Goal: Task Accomplishment & Management: Manage account settings

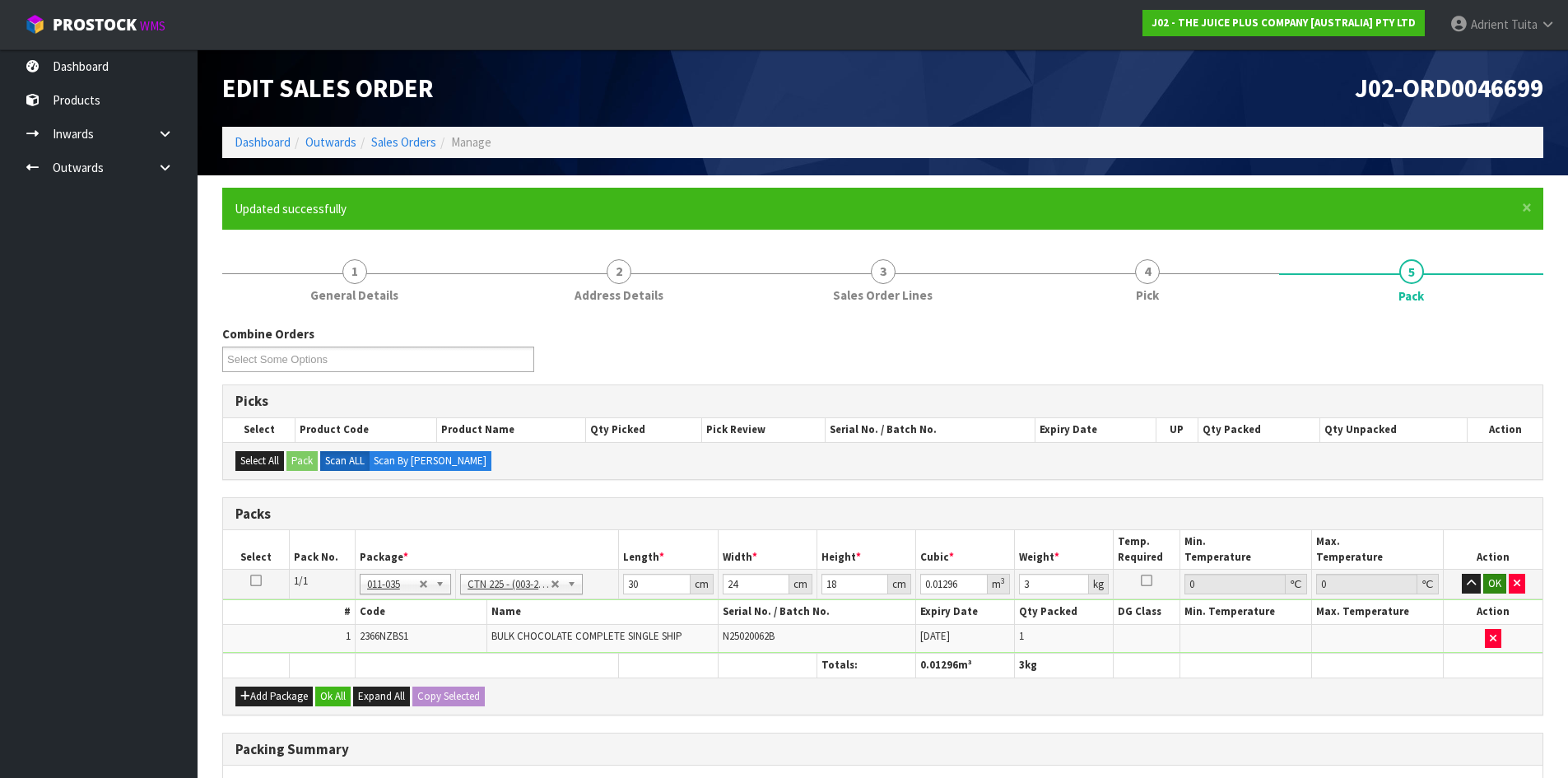
scroll to position [212, 0]
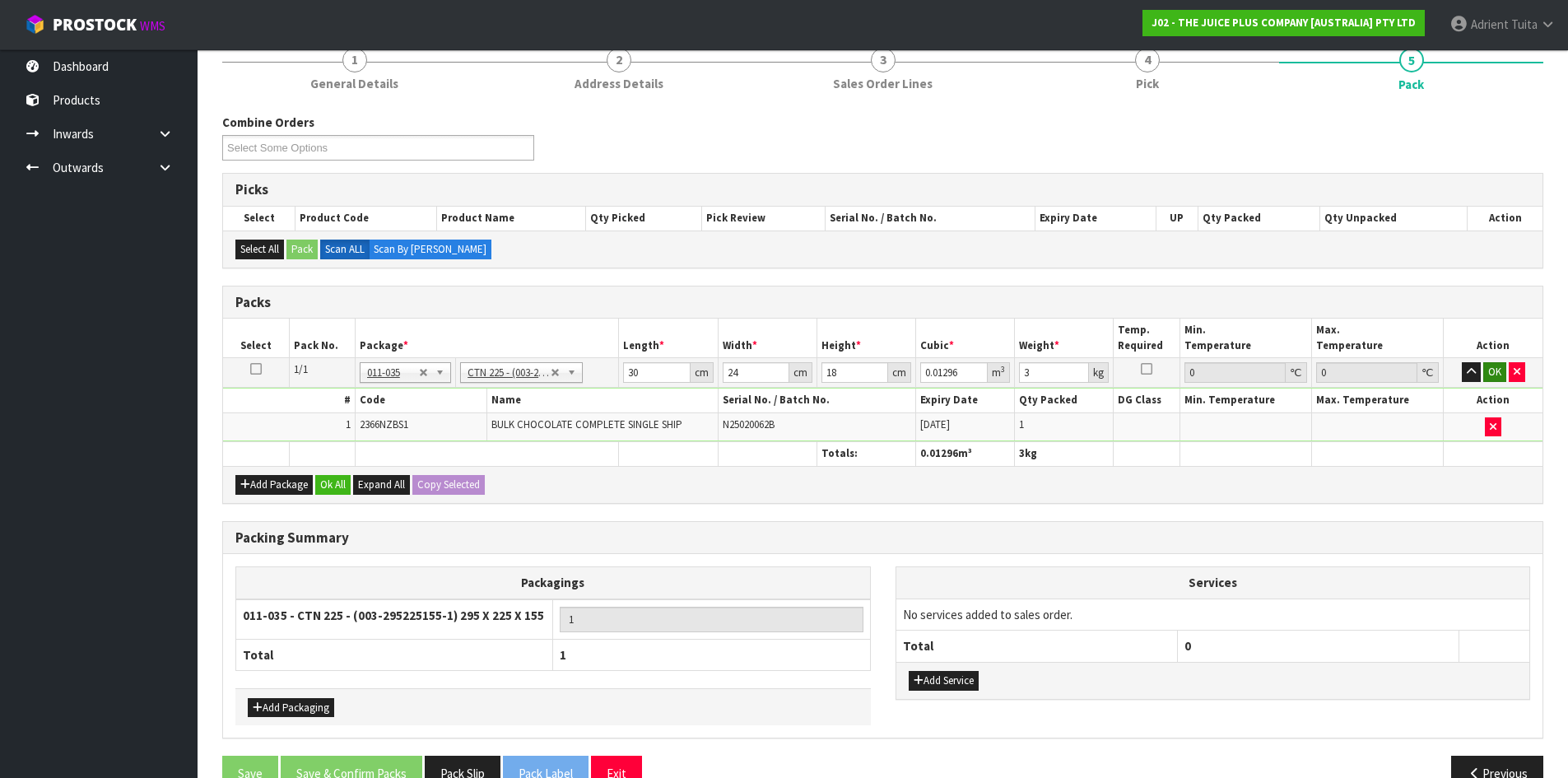
type input "3"
click at [1494, 373] on button "OK" at bounding box center [1494, 372] width 23 height 19
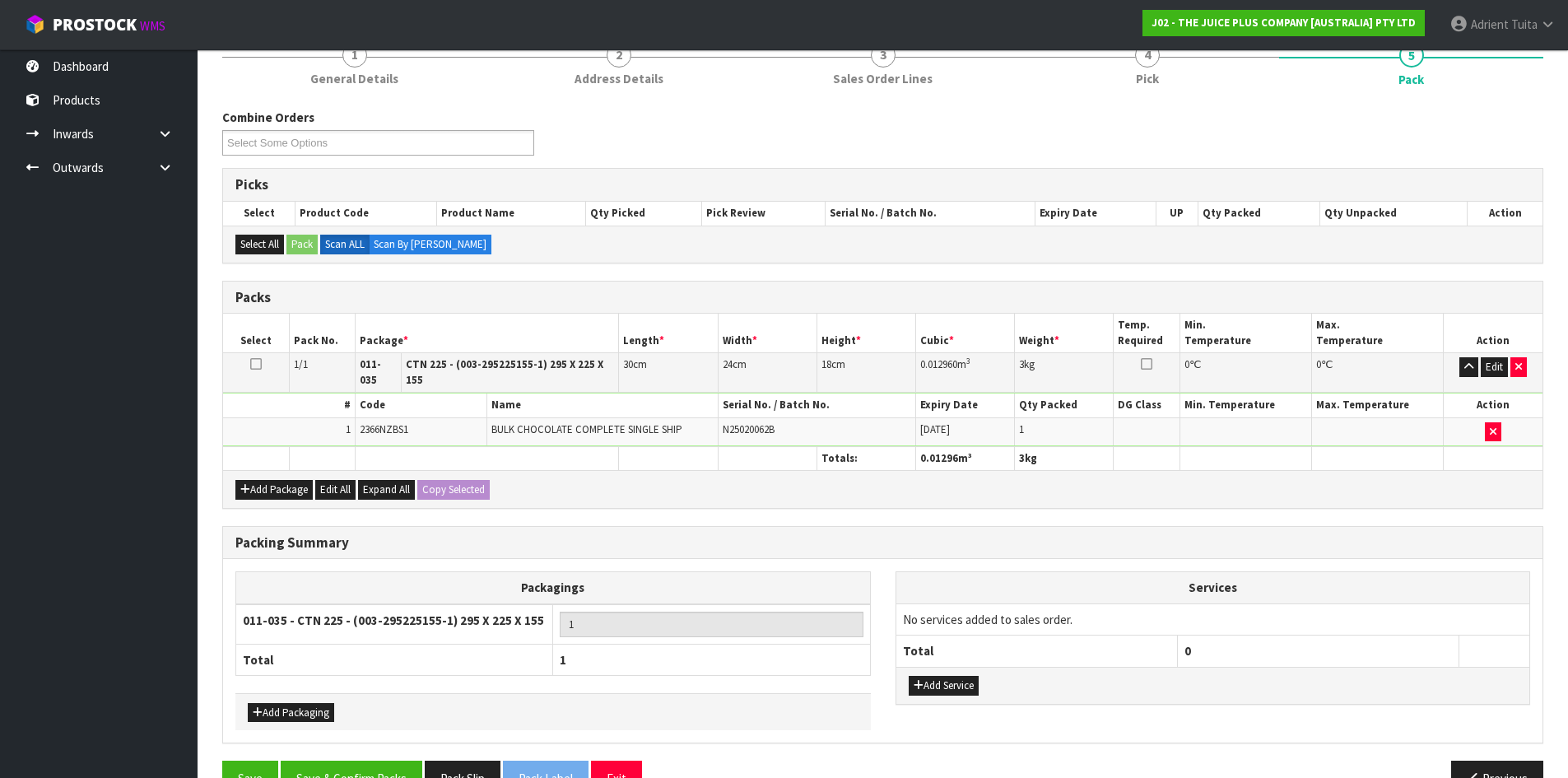
scroll to position [248, 0]
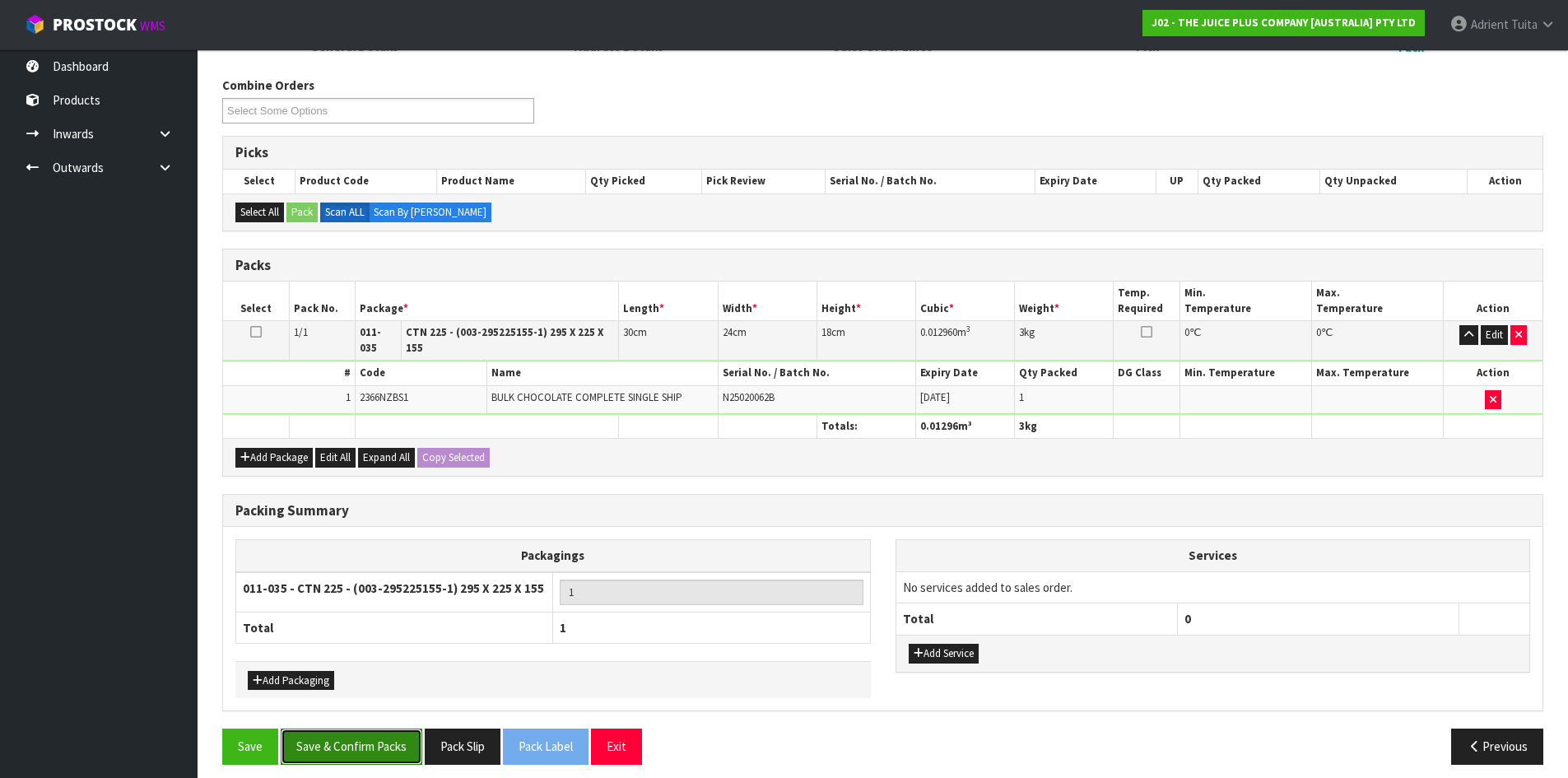
click at [361, 738] on button "Save & Confirm Packs" at bounding box center [351, 746] width 142 height 35
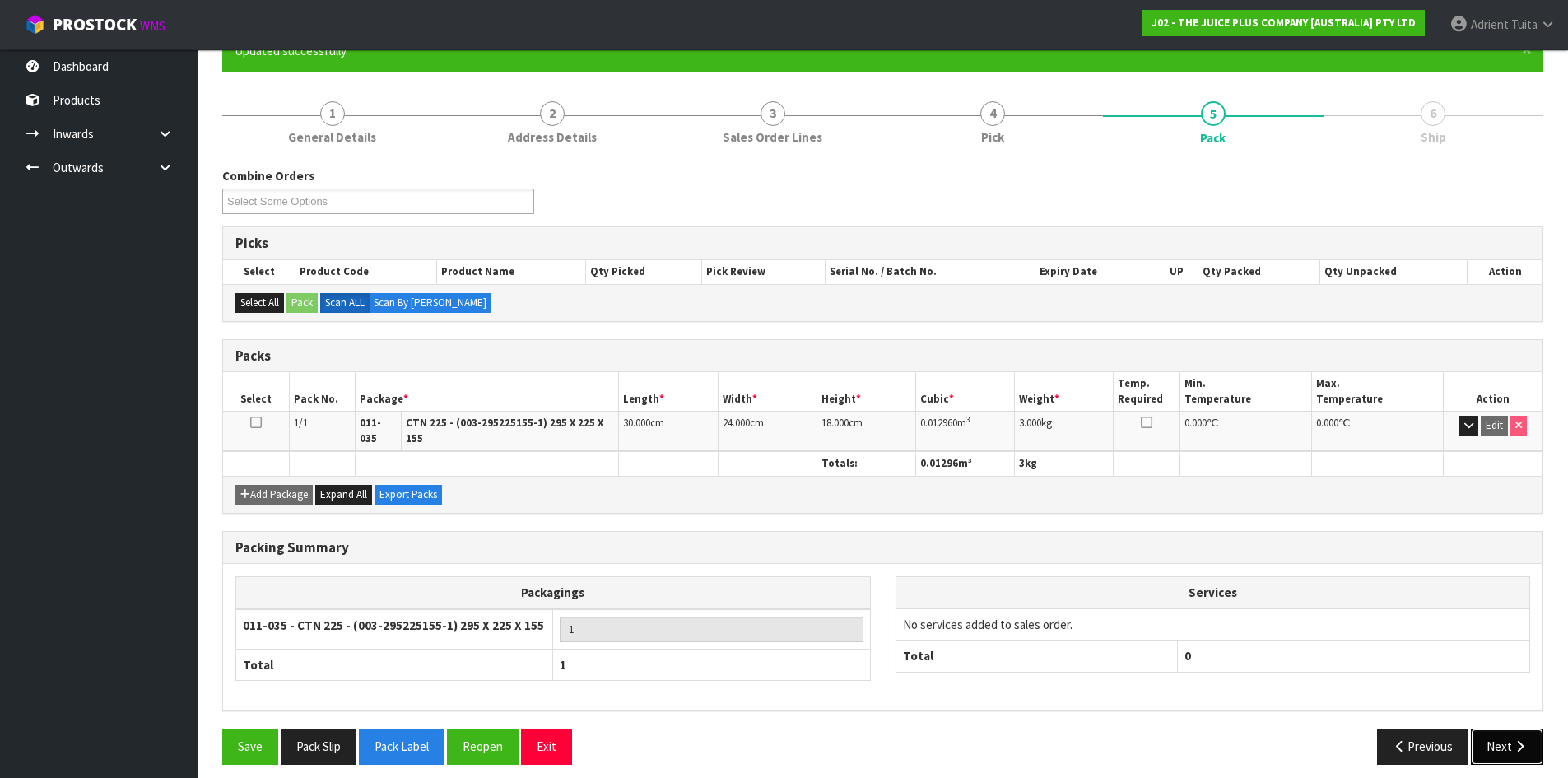
click at [1484, 728] on button "Next" at bounding box center [1507, 746] width 73 height 35
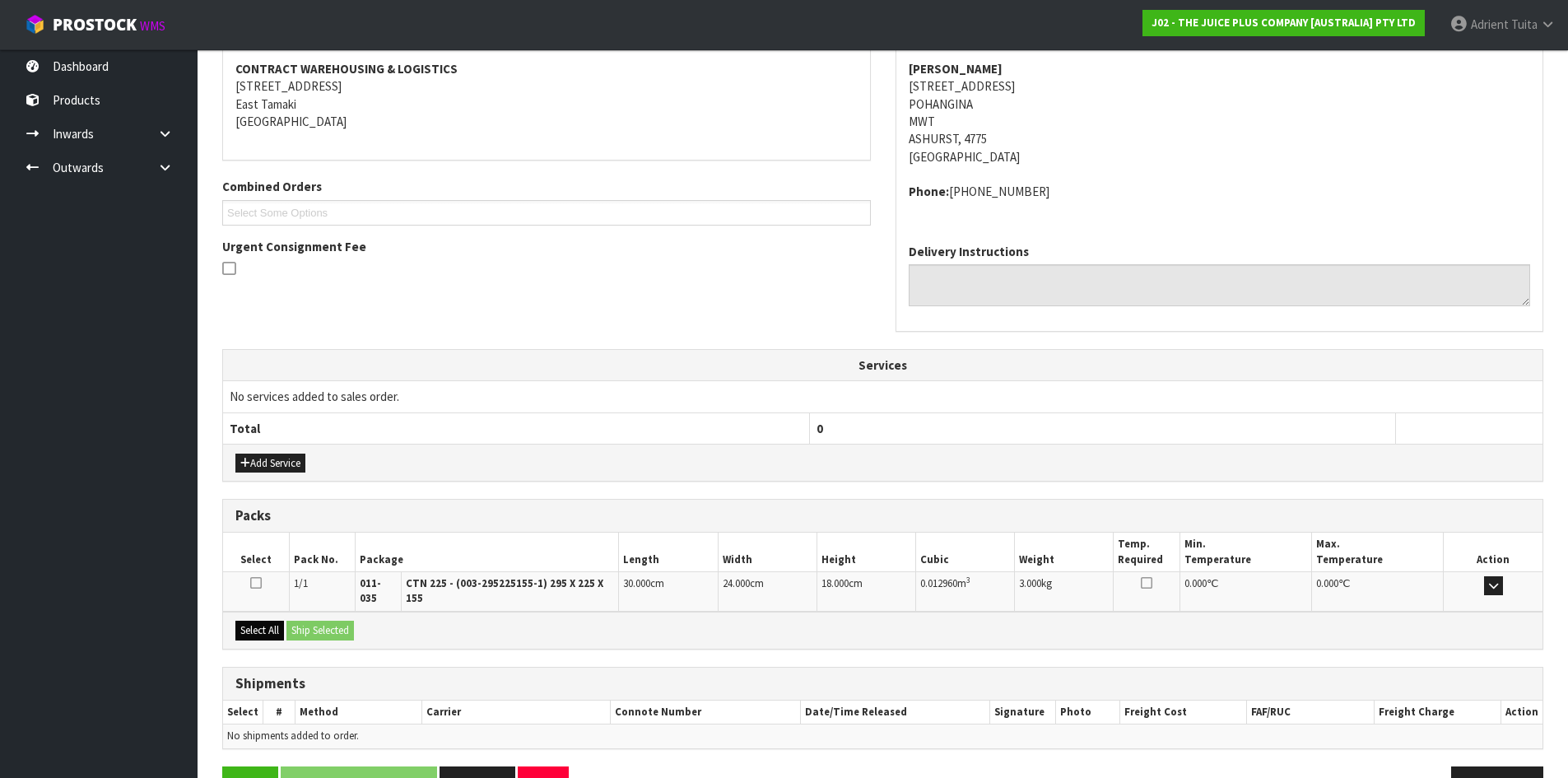
scroll to position [349, 0]
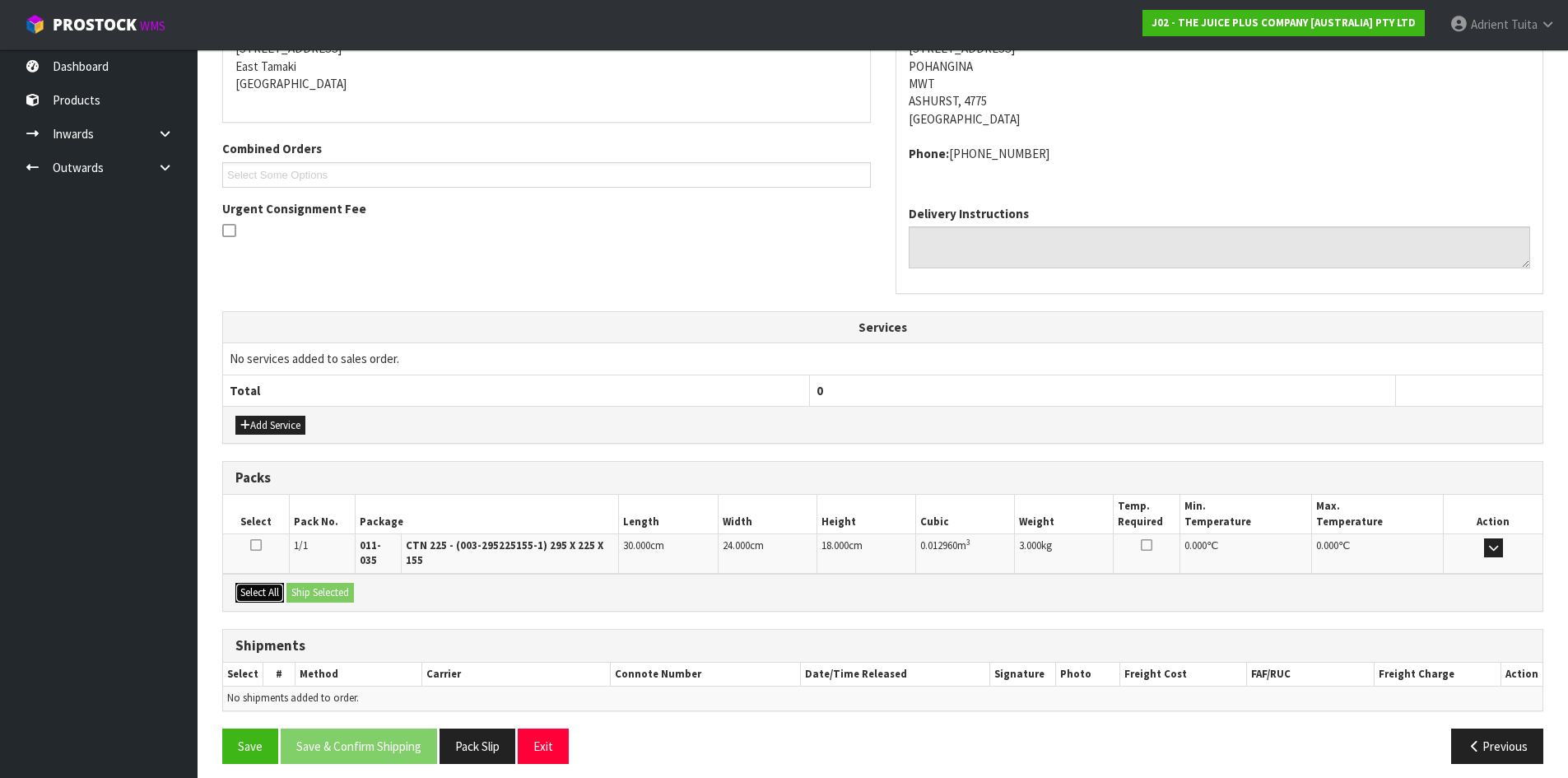
drag, startPoint x: 264, startPoint y: 580, endPoint x: 346, endPoint y: 578, distance: 82.0
click at [280, 583] on button "Select All" at bounding box center [259, 592] width 49 height 19
click at [346, 583] on button "Ship Selected" at bounding box center [320, 592] width 67 height 19
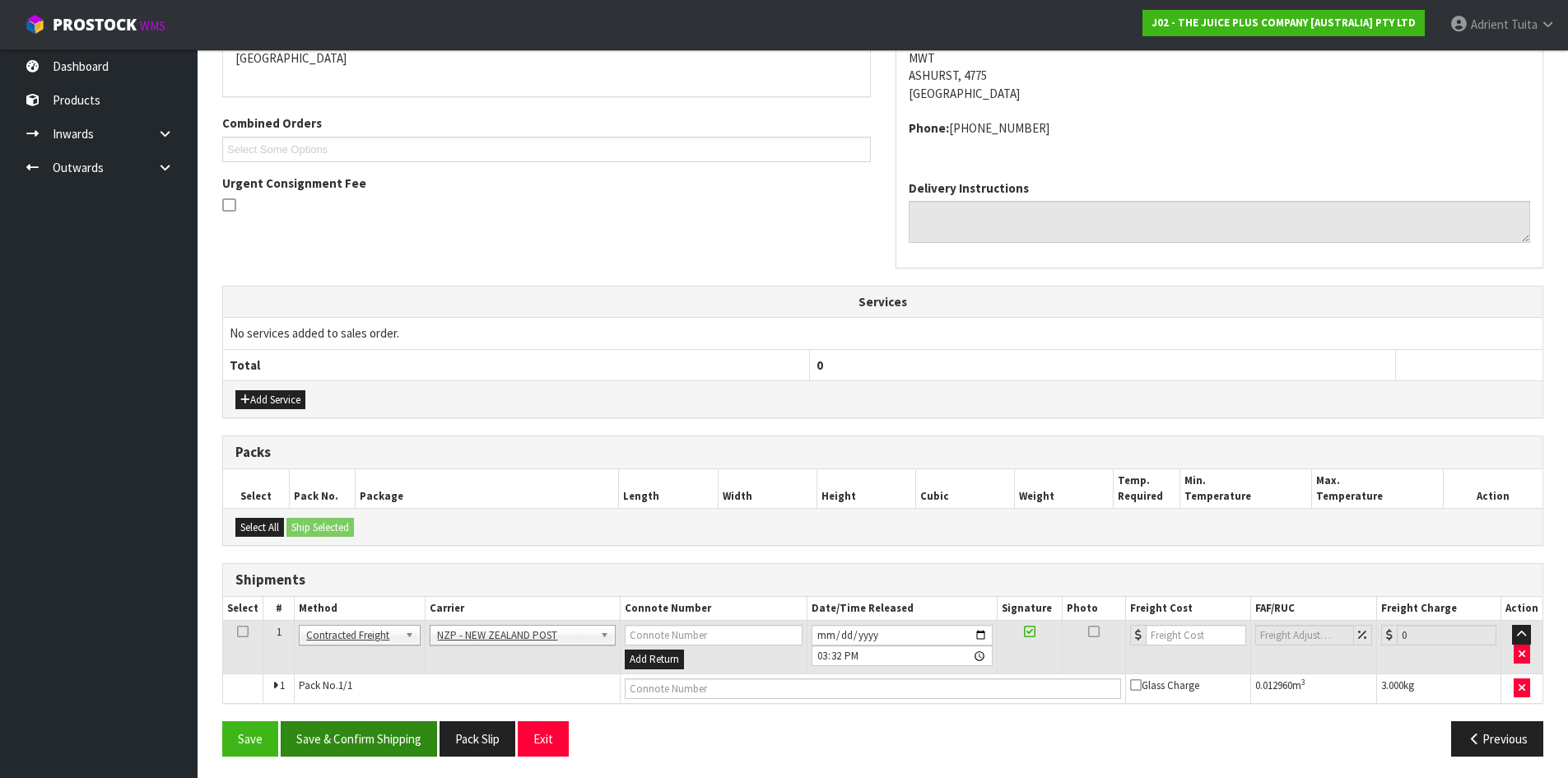
scroll to position [378, 0]
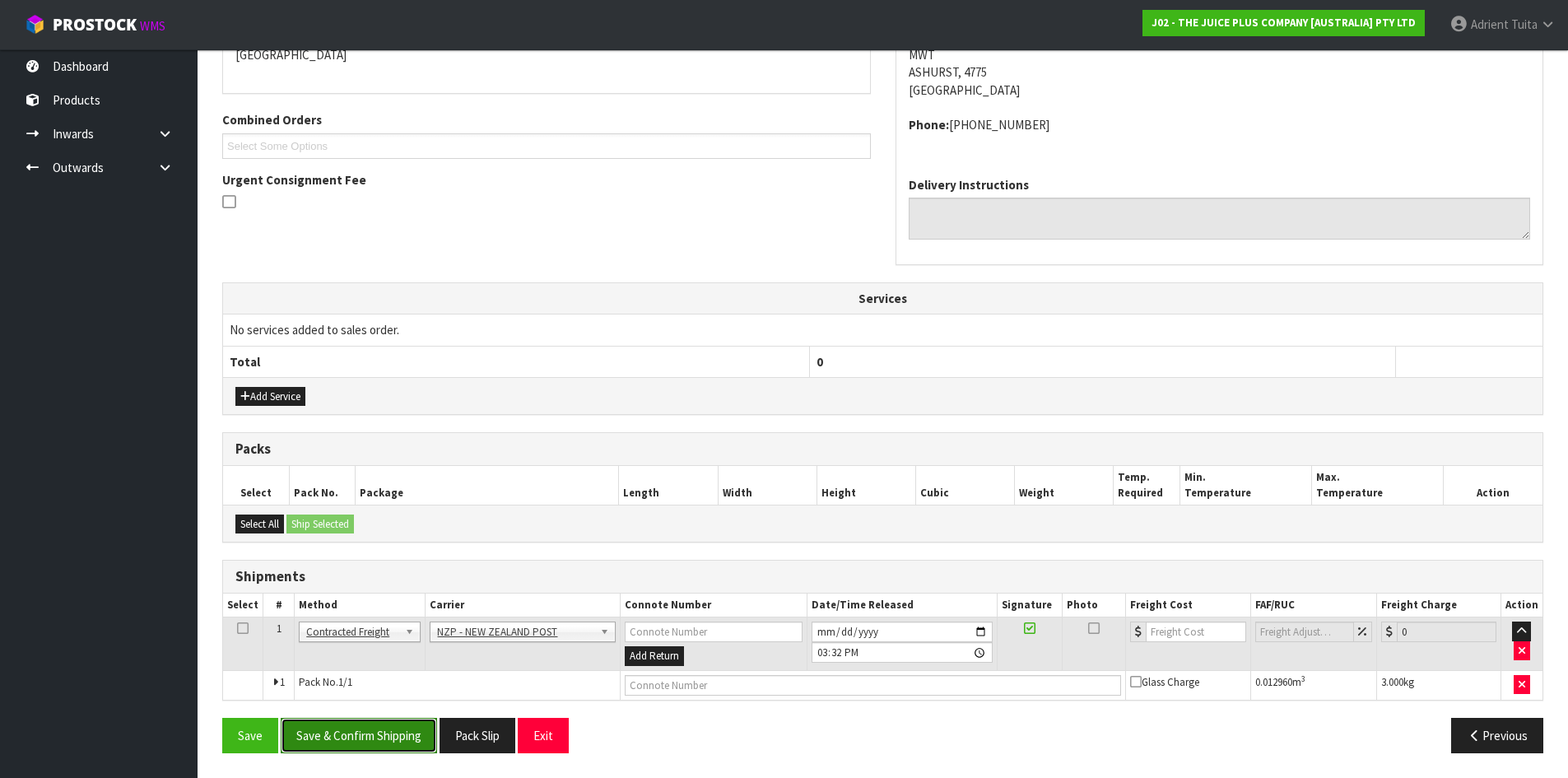
click at [362, 746] on button "Save & Confirm Shipping" at bounding box center [359, 736] width 156 height 35
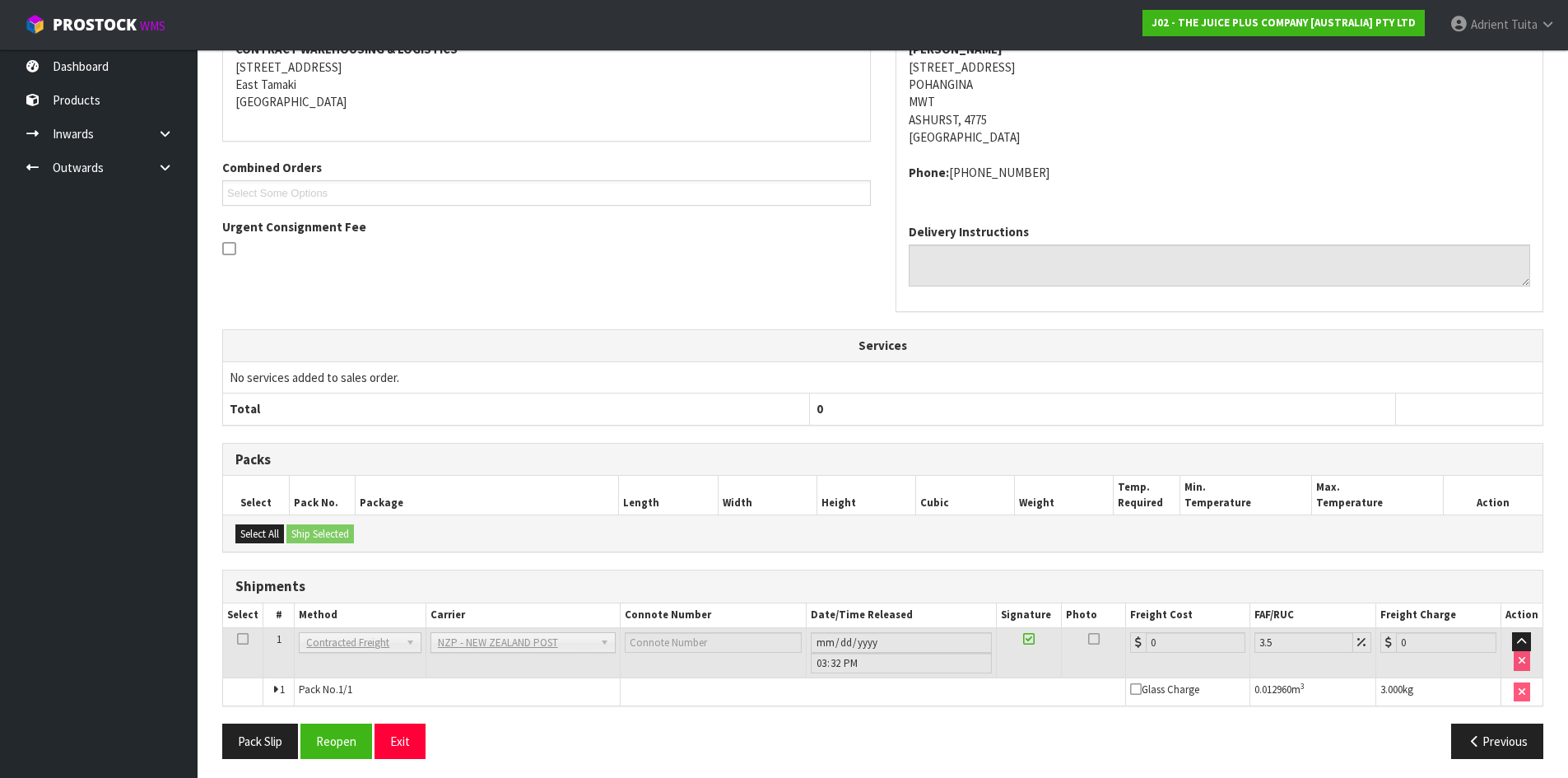
scroll to position [354, 0]
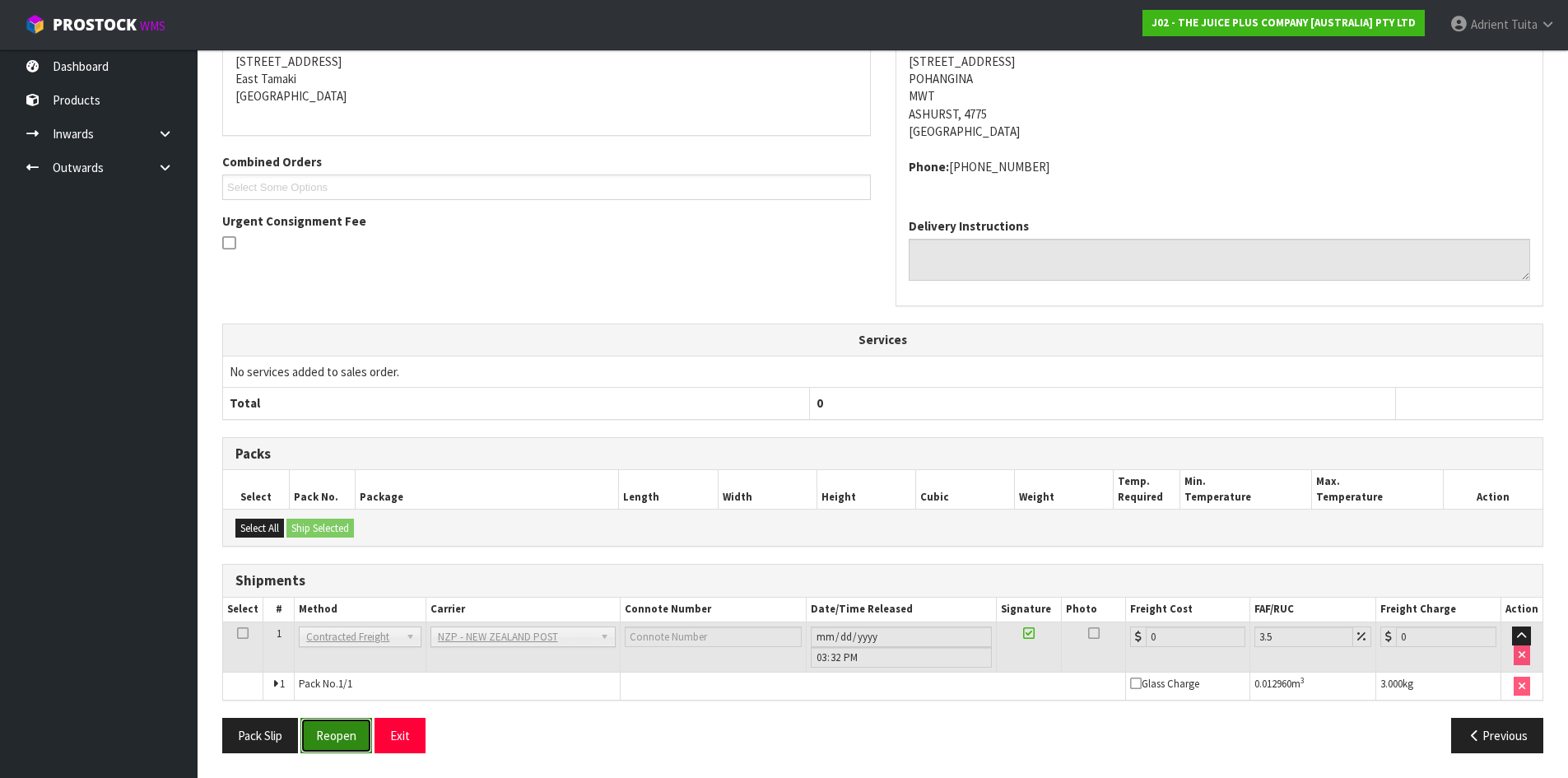
click at [359, 737] on button "Reopen" at bounding box center [337, 736] width 72 height 35
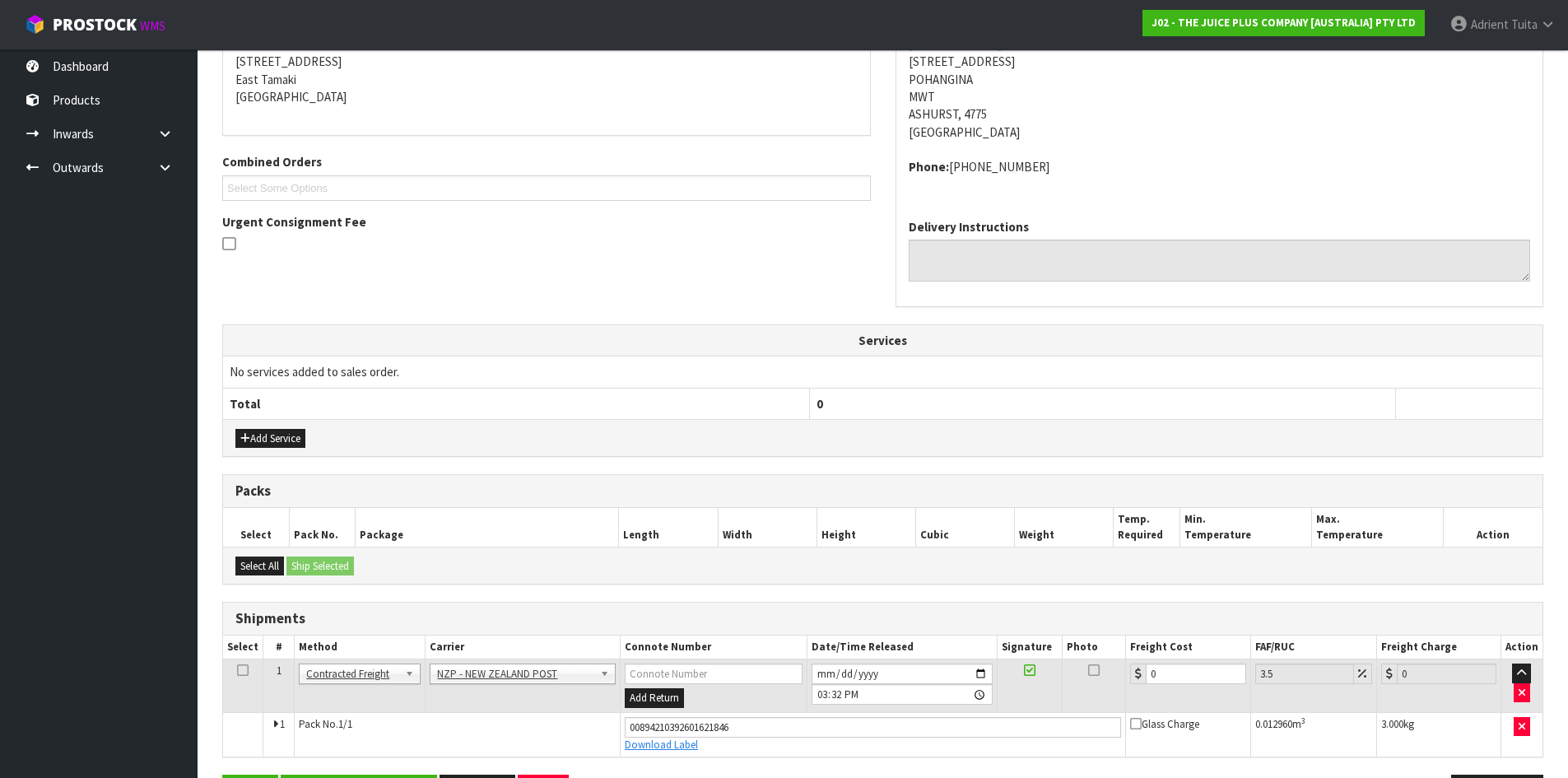
scroll to position [337, 0]
click at [1190, 671] on input "0" at bounding box center [1196, 673] width 99 height 20
type input "1"
type input "1.03"
type input "13"
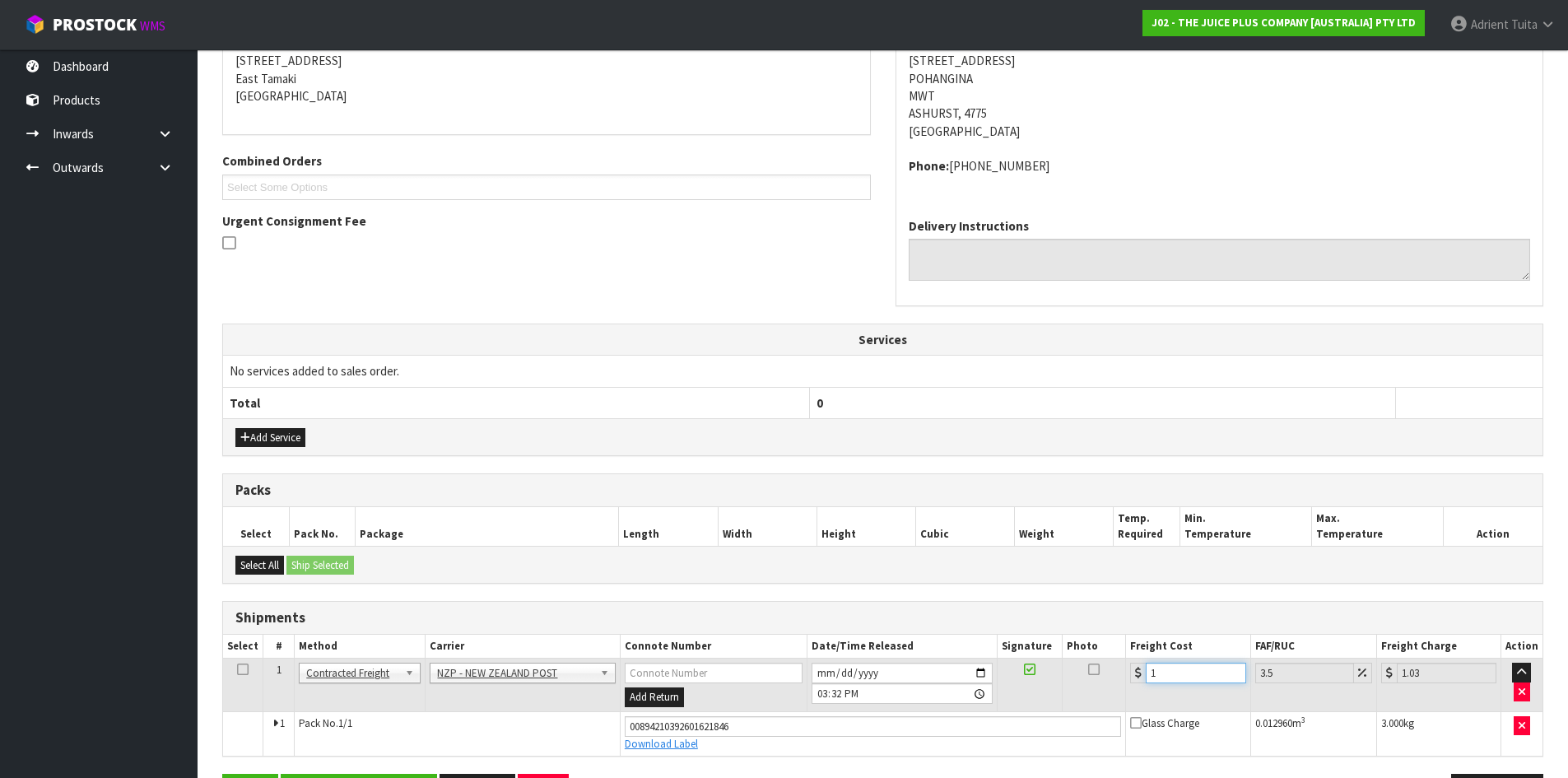
type input "13.45"
type input "13.04"
type input "13.5"
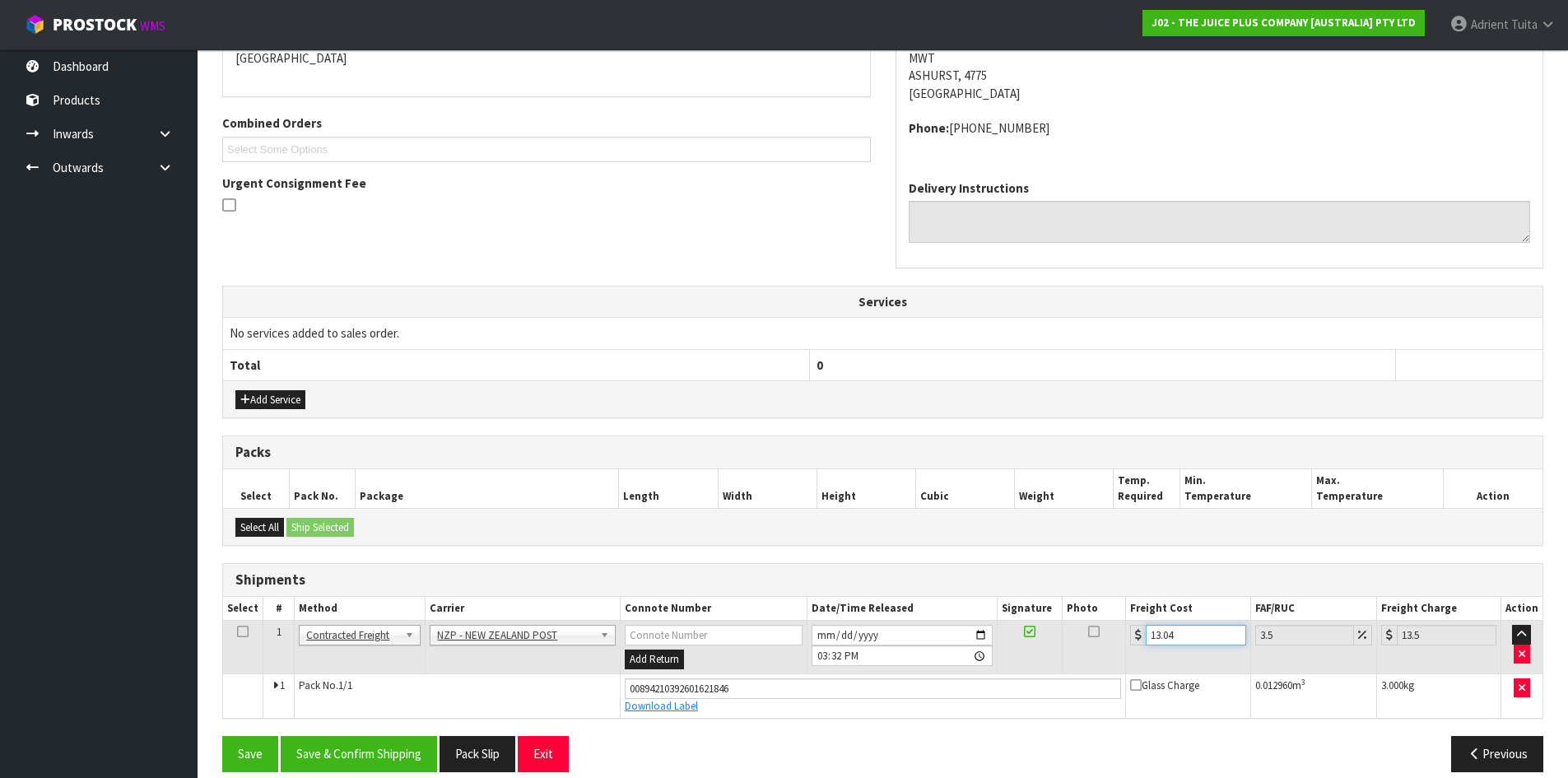
scroll to position [394, 0]
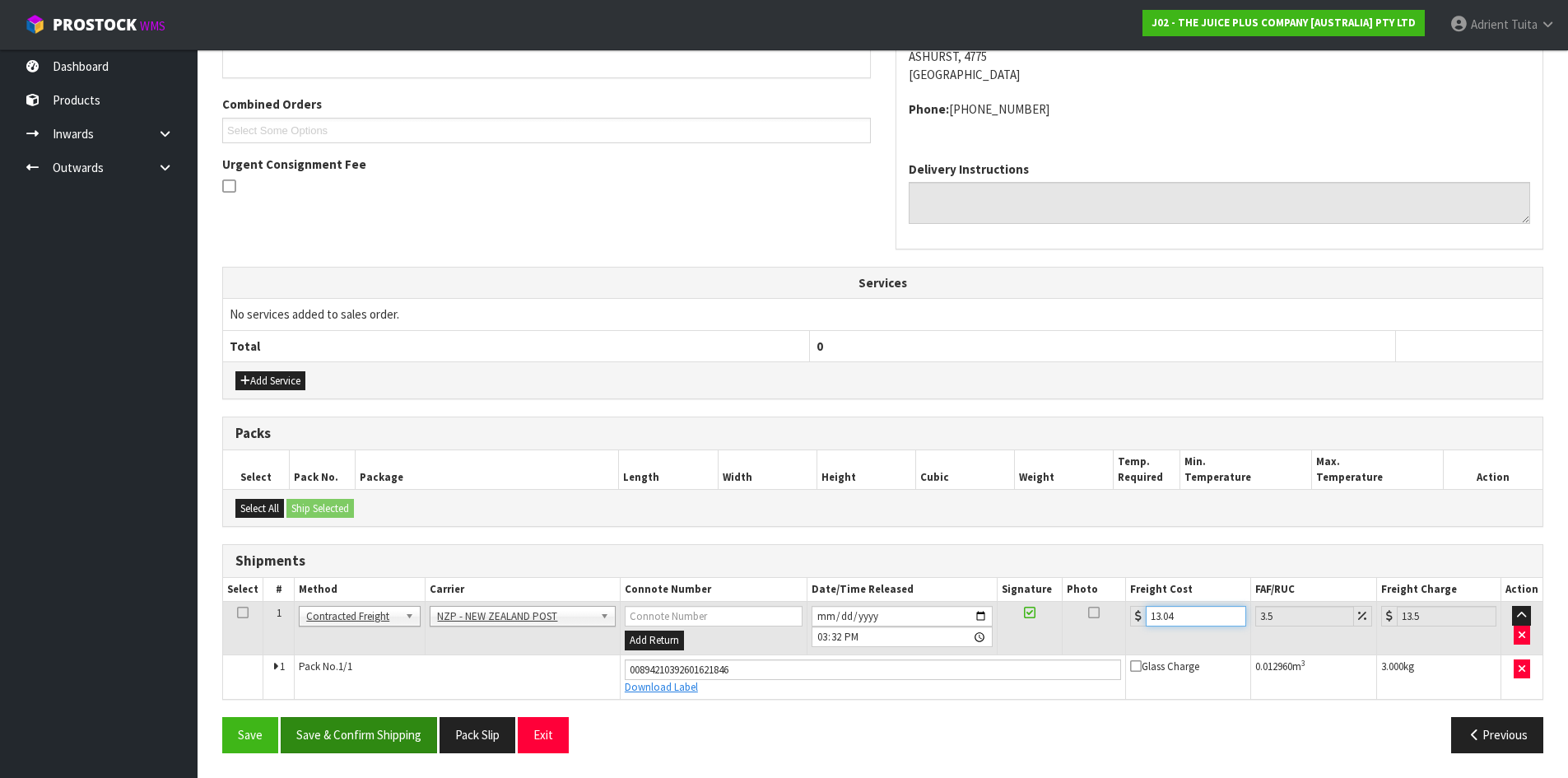
type input "13.04"
click at [372, 720] on button "Save & Confirm Shipping" at bounding box center [359, 735] width 156 height 35
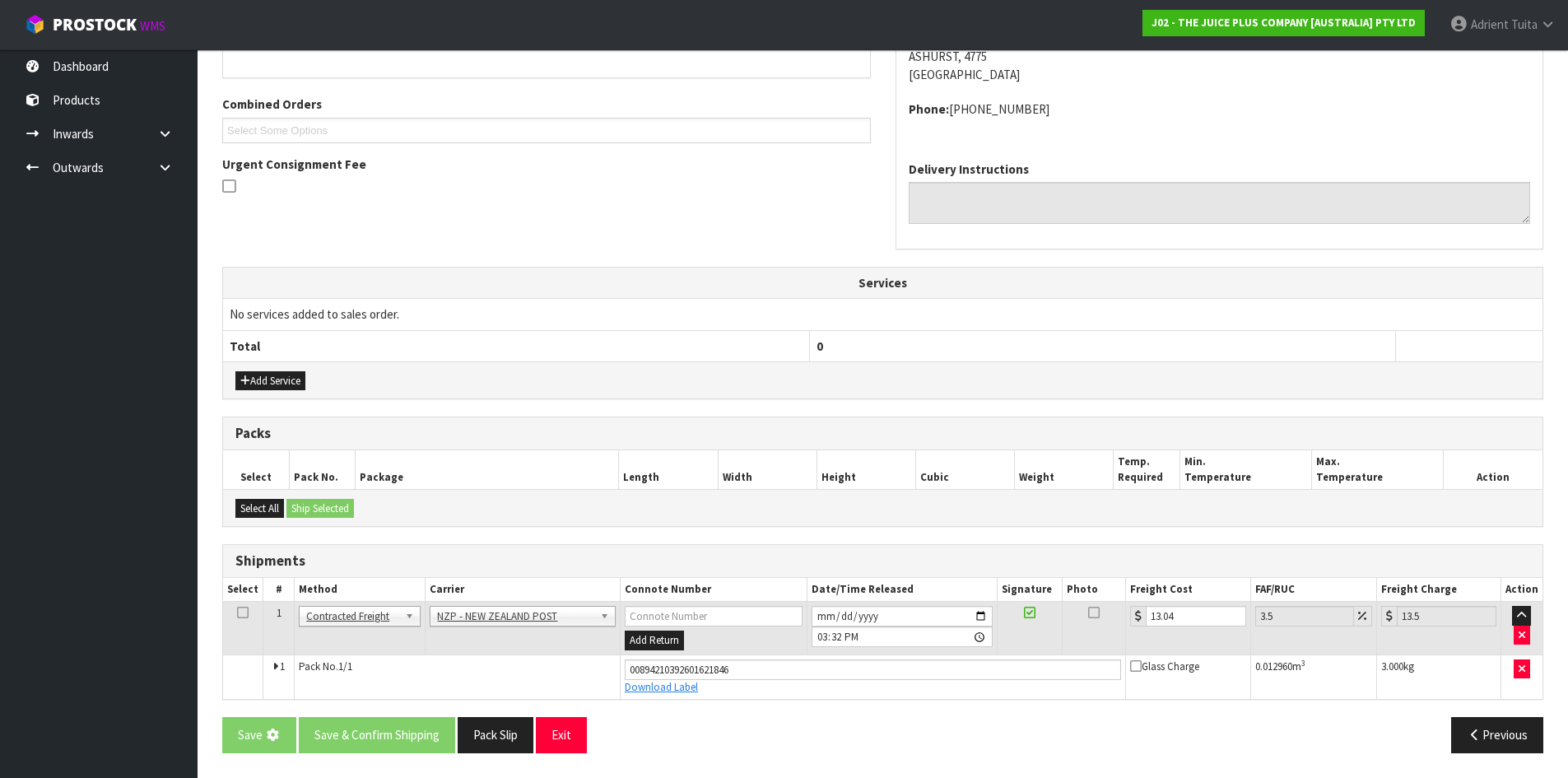
scroll to position [0, 0]
